Goal: Task Accomplishment & Management: Manage account settings

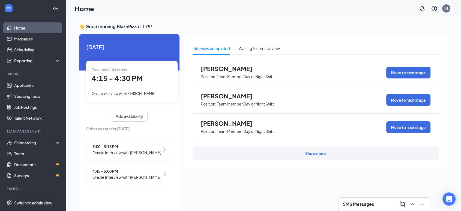
click at [133, 153] on span "Onsite Interview with [PERSON_NAME]" at bounding box center [127, 152] width 69 height 6
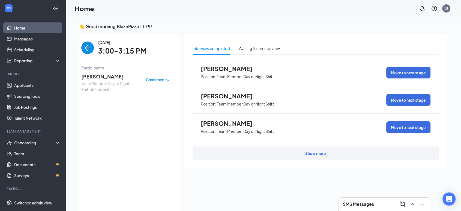
scroll to position [2, 0]
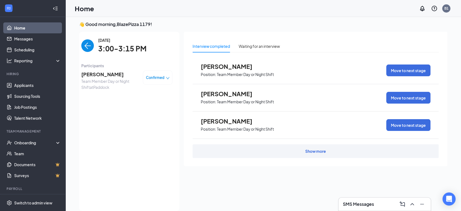
click at [84, 46] on img "back-button" at bounding box center [87, 45] width 13 height 13
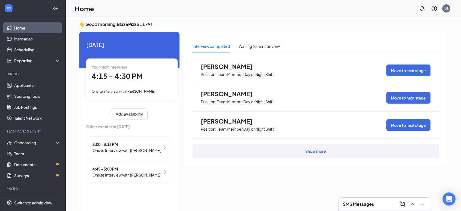
click at [129, 81] on div "4:15 - 4:30 PM" at bounding box center [132, 76] width 81 height 11
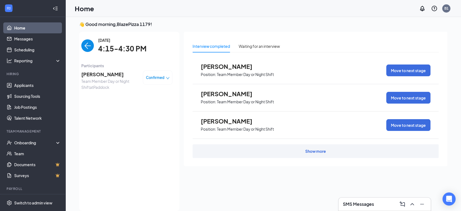
click at [89, 48] on img "back-button" at bounding box center [87, 45] width 13 height 13
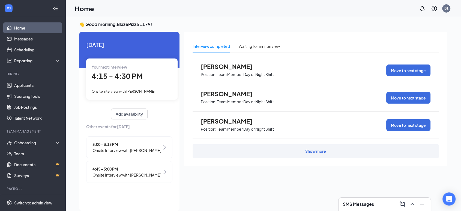
click at [134, 174] on span "Onsite Interview with [PERSON_NAME]" at bounding box center [127, 175] width 69 height 6
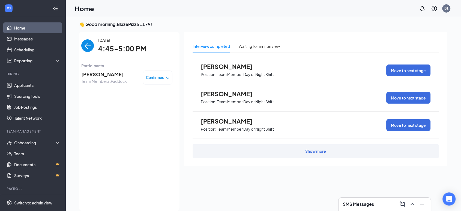
click at [87, 43] on img "back-button" at bounding box center [87, 45] width 13 height 13
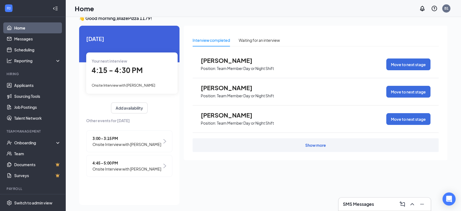
scroll to position [11, 0]
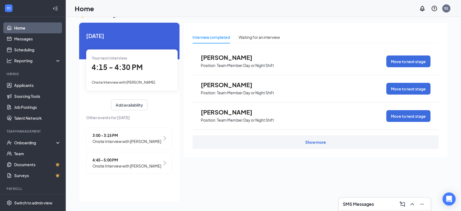
click at [233, 61] on span "Position: Team Member Day or Night Shift" at bounding box center [237, 65] width 73 height 8
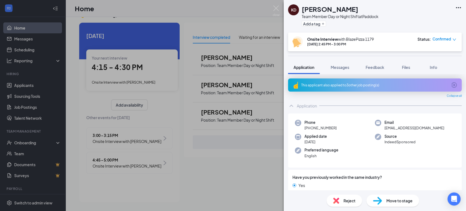
click at [245, 173] on div "KD Kaytlyn Dehart Team Member Day or Night Shift at Paddock Add a tag Onsite In…" at bounding box center [233, 105] width 466 height 211
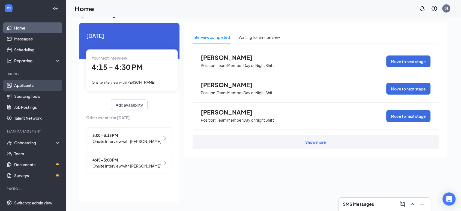
click at [24, 87] on link "Applicants" at bounding box center [37, 85] width 47 height 11
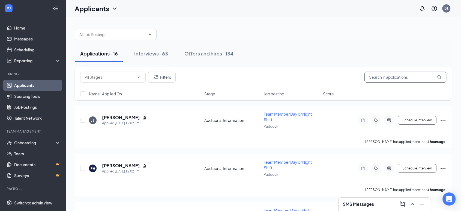
click at [417, 81] on input "text" at bounding box center [406, 77] width 82 height 11
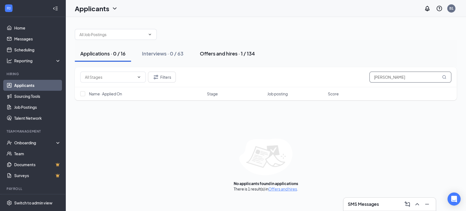
type input "jessica"
click at [222, 55] on div "Offers and hires · 1 / 134" at bounding box center [227, 53] width 55 height 7
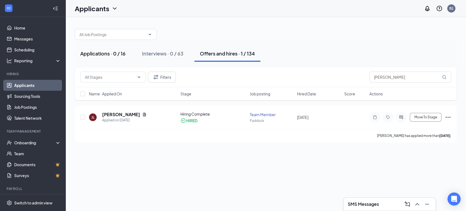
click at [106, 54] on div "Applications · 0 / 16" at bounding box center [102, 53] width 45 height 7
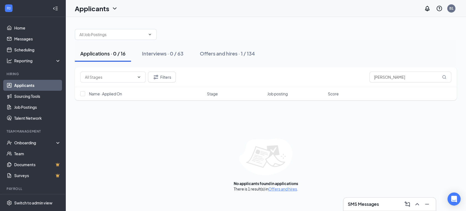
drag, startPoint x: 324, startPoint y: 11, endPoint x: 322, endPoint y: 40, distance: 29.0
click at [324, 33] on div "Applicants B1 SMS Messages Applications · 0 / 16 Interviews · 0 / 63 Offers and…" at bounding box center [266, 105] width 400 height 211
click at [322, 40] on div "Applications · 0 / 16 Interviews · 0 / 63 Offers and hires · 1 / 134" at bounding box center [266, 53] width 382 height 27
click at [26, 24] on link "Home" at bounding box center [37, 27] width 47 height 11
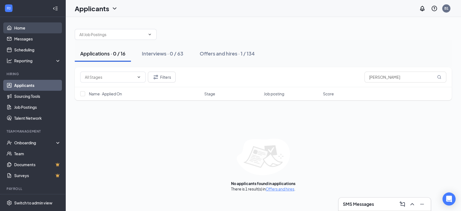
click at [26, 24] on link "Home" at bounding box center [37, 27] width 47 height 11
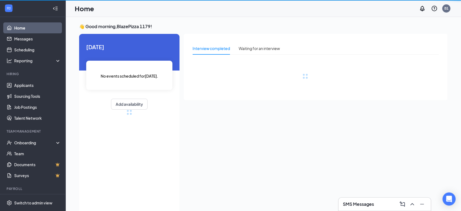
click at [26, 24] on link "Home" at bounding box center [37, 27] width 47 height 11
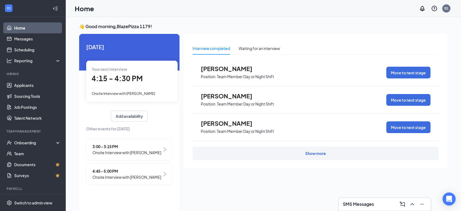
click at [124, 85] on div "Your next interview 4:15 - 4:30 PM Onsite Interview with Craig Smith" at bounding box center [131, 81] width 91 height 41
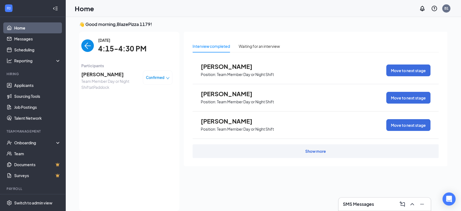
click at [99, 75] on span "[PERSON_NAME]" at bounding box center [109, 74] width 57 height 8
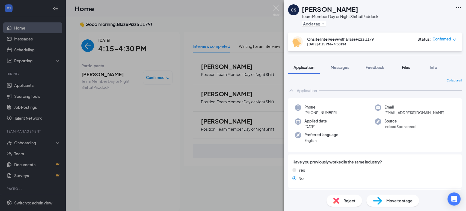
click at [414, 67] on button "Files" at bounding box center [406, 67] width 22 height 14
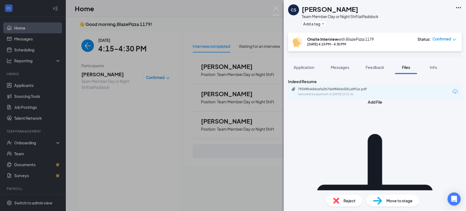
click at [140, 153] on div "CS Craig Smith Team Member Day or Night Shift at Paddock Add a tag Onsite Inter…" at bounding box center [233, 105] width 466 height 211
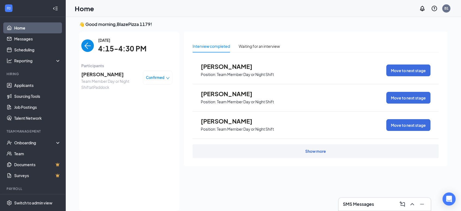
click at [88, 50] on img "back-button" at bounding box center [87, 45] width 13 height 13
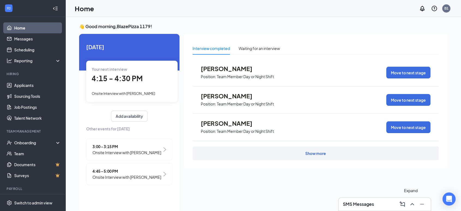
click at [414, 206] on icon "ChevronUp" at bounding box center [412, 204] width 7 height 7
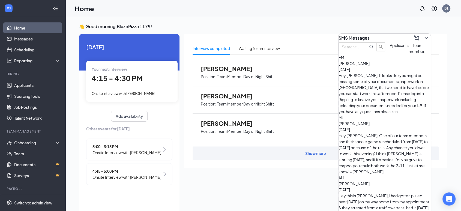
click at [390, 48] on span "Applicants" at bounding box center [399, 45] width 19 height 5
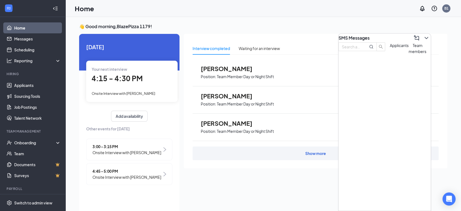
click at [409, 54] on span "Team members" at bounding box center [418, 48] width 18 height 11
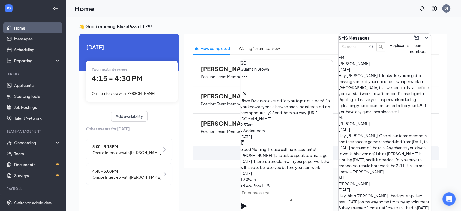
click at [390, 48] on span "Applicants" at bounding box center [399, 45] width 19 height 5
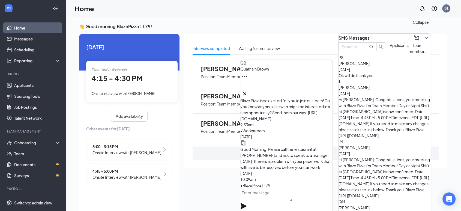
click at [425, 37] on icon "ChevronDown" at bounding box center [426, 38] width 7 height 7
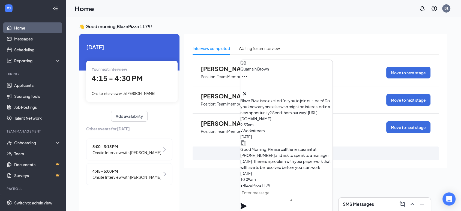
click at [249, 91] on button at bounding box center [245, 93] width 9 height 9
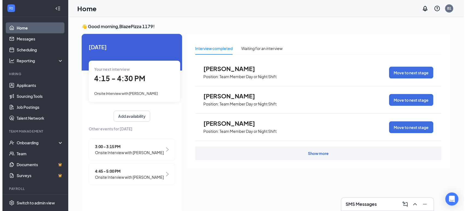
scroll to position [11, 0]
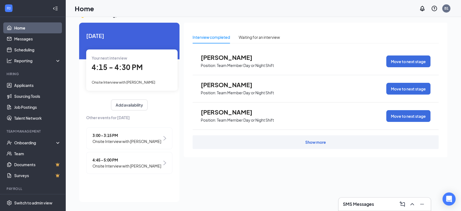
click at [140, 138] on span "Onsite Interview with [PERSON_NAME]" at bounding box center [127, 141] width 69 height 6
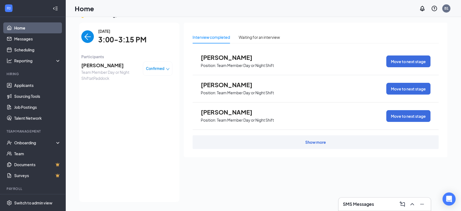
click at [88, 37] on img "back-button" at bounding box center [87, 36] width 13 height 13
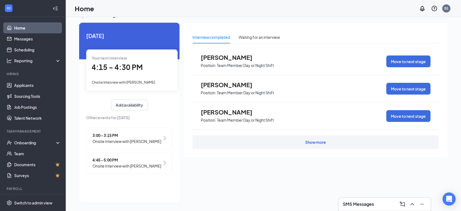
click at [142, 165] on span "Onsite Interview with [PERSON_NAME]" at bounding box center [127, 166] width 69 height 6
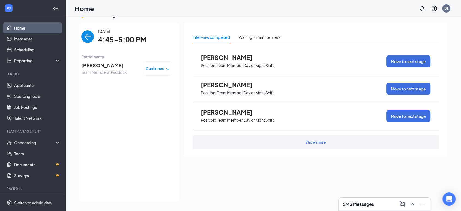
click at [107, 66] on span "[PERSON_NAME]" at bounding box center [104, 65] width 46 height 8
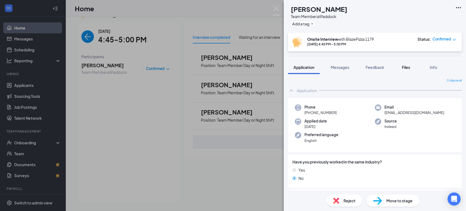
click at [403, 67] on span "Files" at bounding box center [406, 67] width 8 height 5
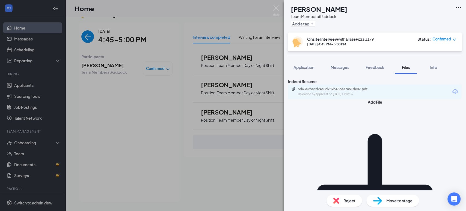
click at [95, 138] on div "KM Khasia Morris Team Member at Paddock Add a tag Onsite Interview with BlazePi…" at bounding box center [233, 105] width 466 height 211
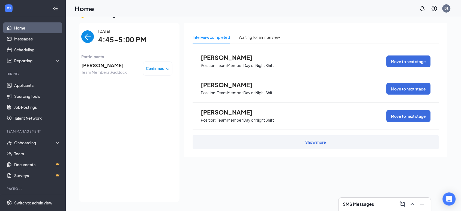
click at [90, 38] on img "back-button" at bounding box center [87, 36] width 13 height 13
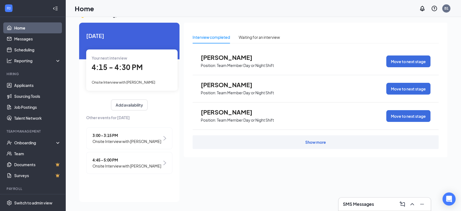
click at [132, 67] on span "4:15 - 4:30 PM" at bounding box center [117, 67] width 51 height 9
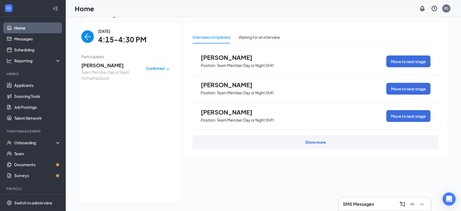
click at [103, 69] on span "Team Member Day or Night Shift at Paddock" at bounding box center [109, 75] width 57 height 12
click at [103, 65] on span "[PERSON_NAME]" at bounding box center [109, 65] width 57 height 8
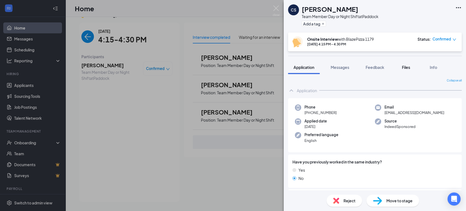
click at [403, 67] on span "Files" at bounding box center [406, 67] width 8 height 5
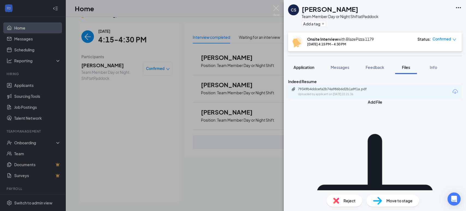
click at [306, 66] on span "Application" at bounding box center [303, 67] width 21 height 5
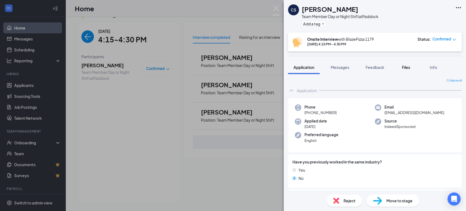
click at [404, 66] on span "Files" at bounding box center [406, 67] width 8 height 5
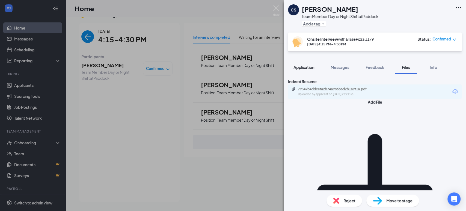
click at [301, 66] on span "Application" at bounding box center [303, 67] width 21 height 5
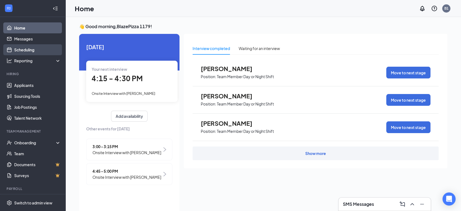
click at [31, 46] on link "Scheduling" at bounding box center [37, 49] width 47 height 11
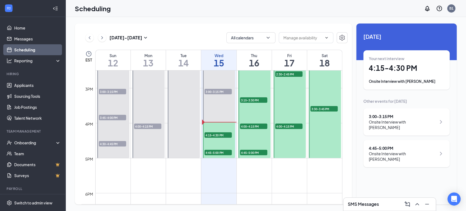
scroll to position [541, 0]
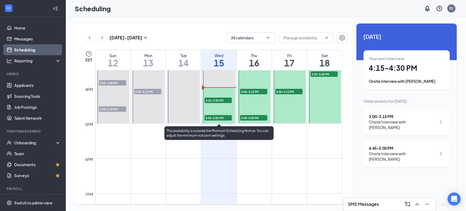
click at [211, 100] on span "4:15-4:30 PM" at bounding box center [217, 99] width 27 height 5
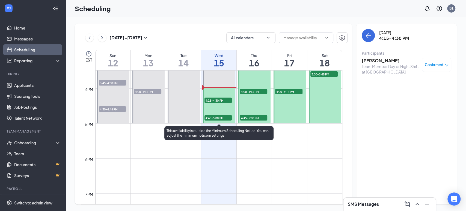
click at [220, 115] on span "4:45-5:00 PM" at bounding box center [217, 117] width 27 height 5
click at [219, 99] on span "4:15-4:30 PM" at bounding box center [217, 99] width 27 height 5
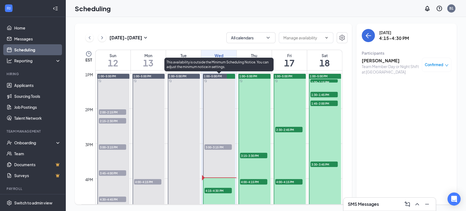
scroll to position [450, 0]
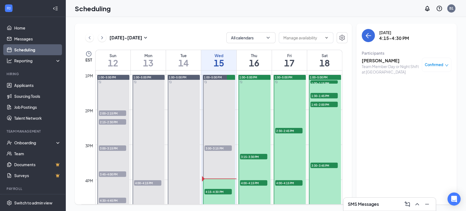
click at [257, 180] on span "4:00-4:15 PM" at bounding box center [253, 182] width 27 height 5
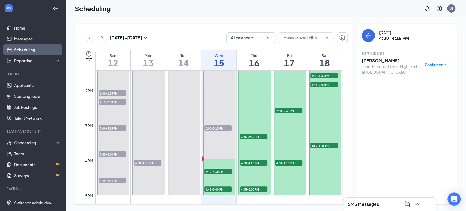
scroll to position [480, 0]
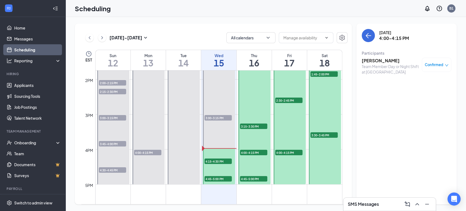
click at [252, 178] on span "4:45-5:00 PM" at bounding box center [253, 178] width 27 height 5
